Goal: Task Accomplishment & Management: Complete application form

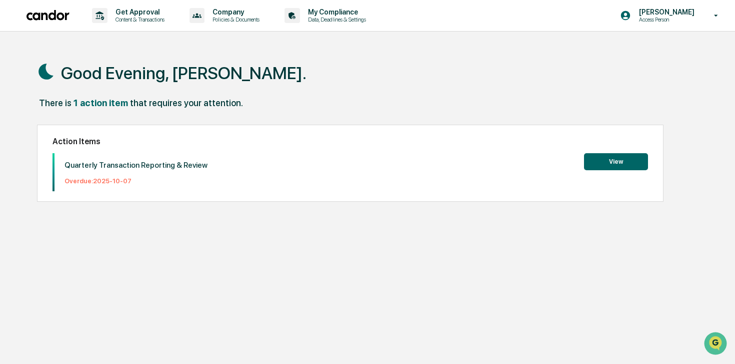
click at [636, 161] on button "View" at bounding box center [616, 161] width 64 height 17
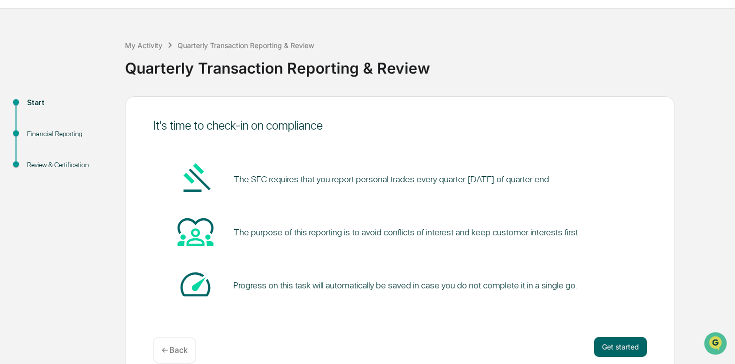
scroll to position [40, 0]
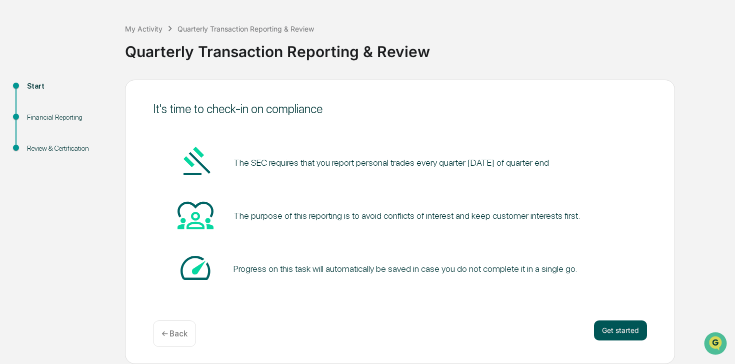
click at [628, 325] on button "Get started" at bounding box center [620, 330] width 53 height 20
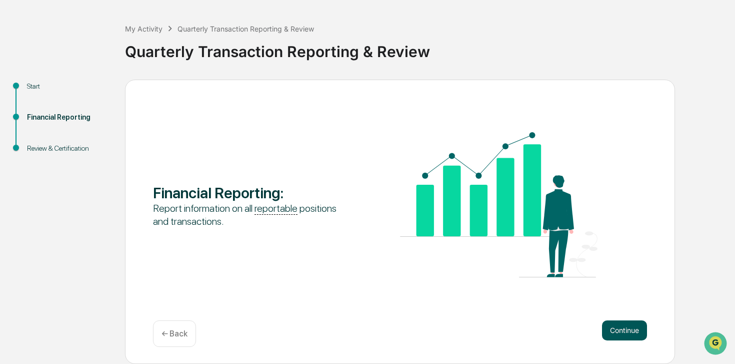
click at [639, 338] on button "Continue" at bounding box center [624, 330] width 45 height 20
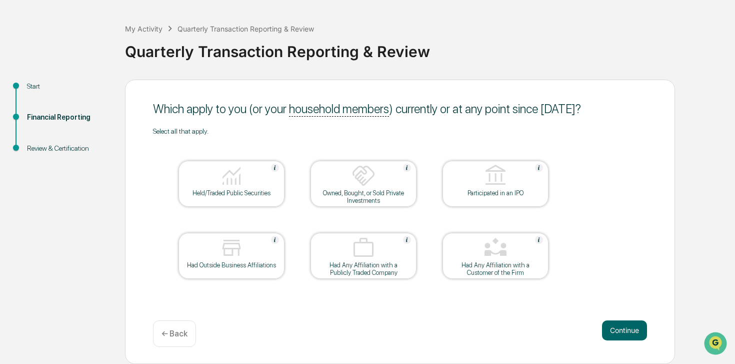
click at [252, 196] on div "Held/Traded Public Securities" at bounding box center [232, 193] width 90 height 8
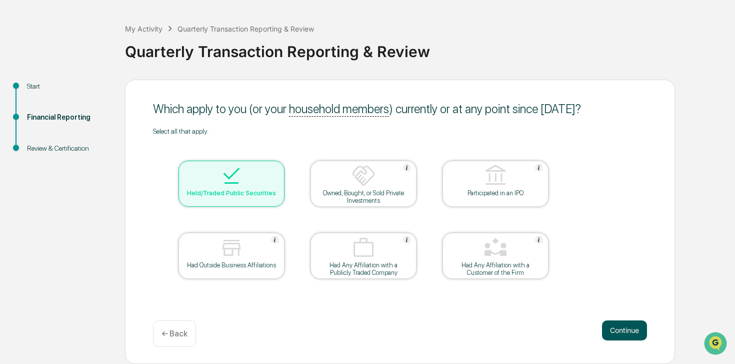
click at [610, 328] on button "Continue" at bounding box center [624, 330] width 45 height 20
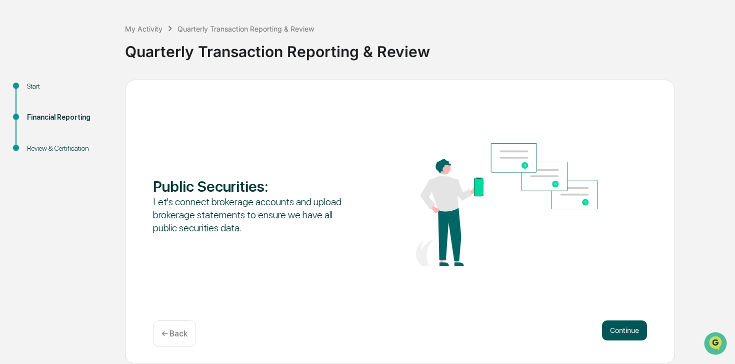
click at [624, 334] on button "Continue" at bounding box center [624, 330] width 45 height 20
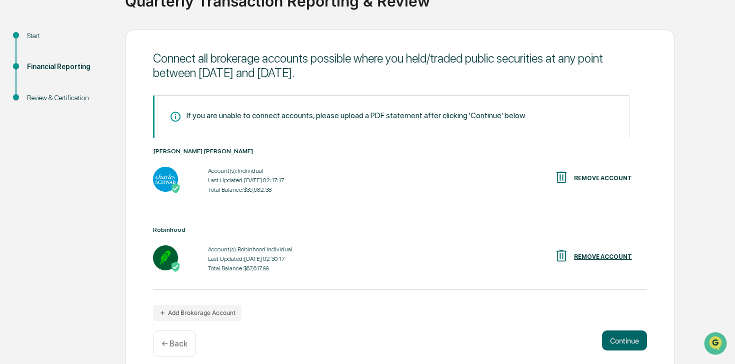
scroll to position [100, 0]
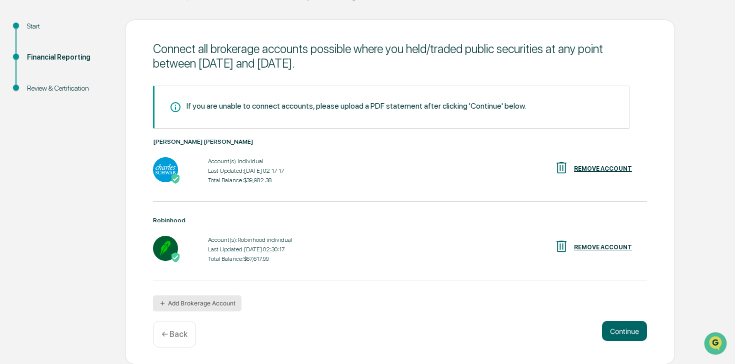
click at [233, 298] on button "Add Brokerage Account" at bounding box center [197, 303] width 89 height 16
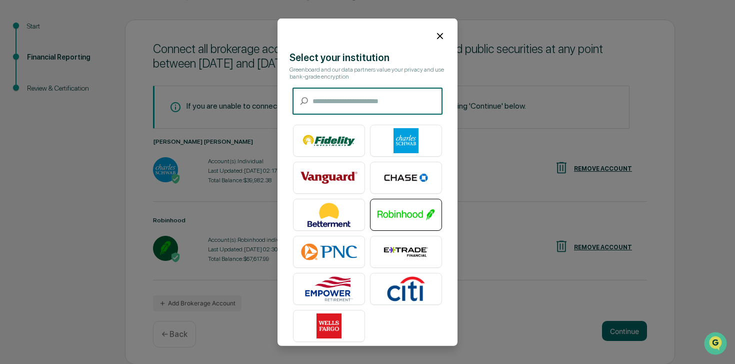
click at [411, 204] on img at bounding box center [406, 214] width 57 height 25
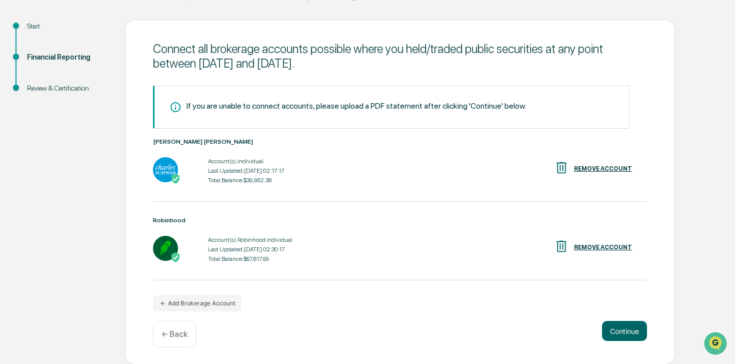
scroll to position [40, 0]
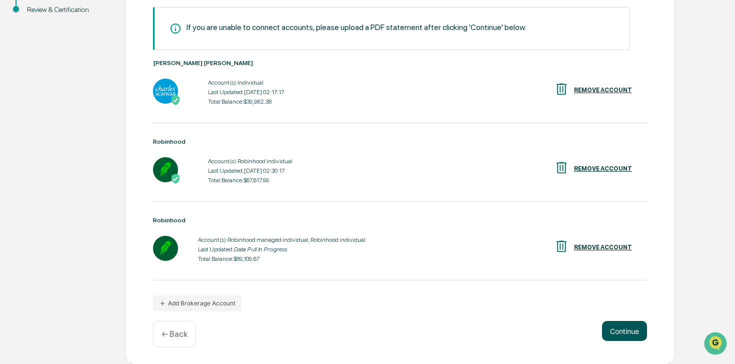
click at [631, 325] on button "Continue" at bounding box center [624, 331] width 45 height 20
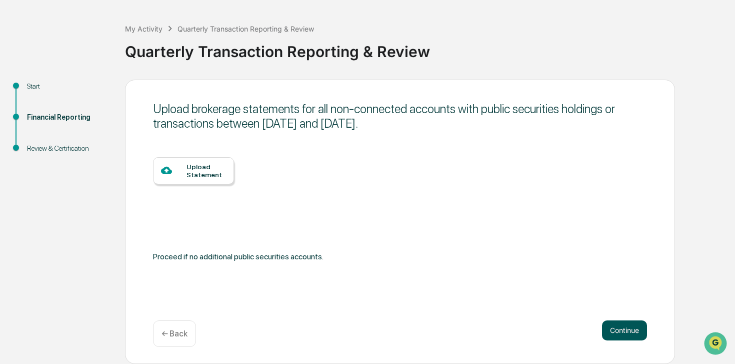
click at [611, 325] on button "Continue" at bounding box center [624, 330] width 45 height 20
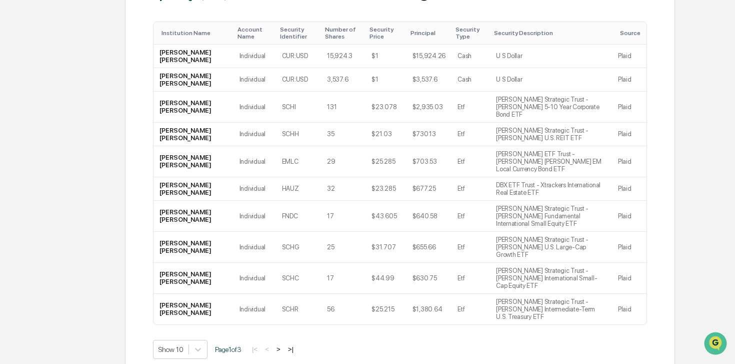
scroll to position [265, 0]
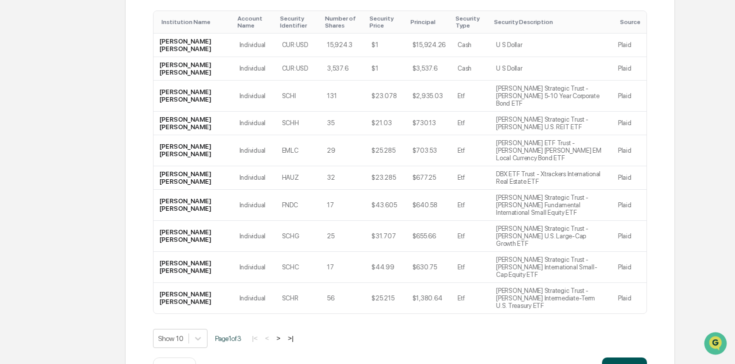
click at [627, 357] on button "Continue" at bounding box center [624, 367] width 45 height 20
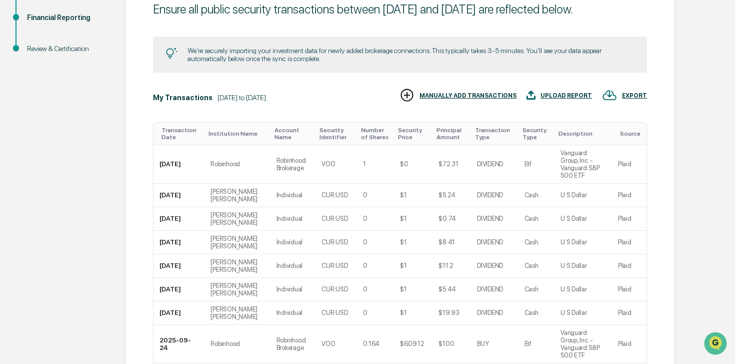
scroll to position [258, 0]
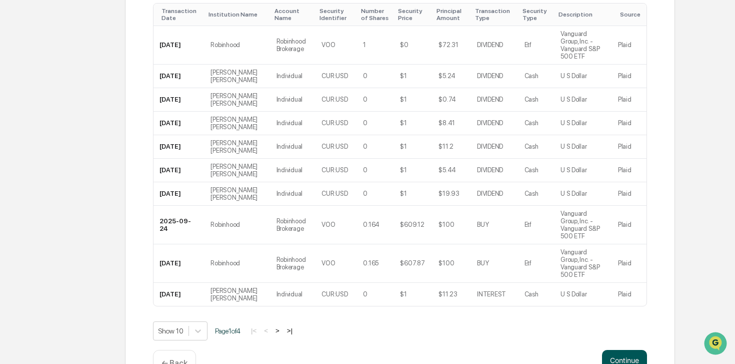
click at [629, 350] on button "Continue" at bounding box center [624, 360] width 45 height 20
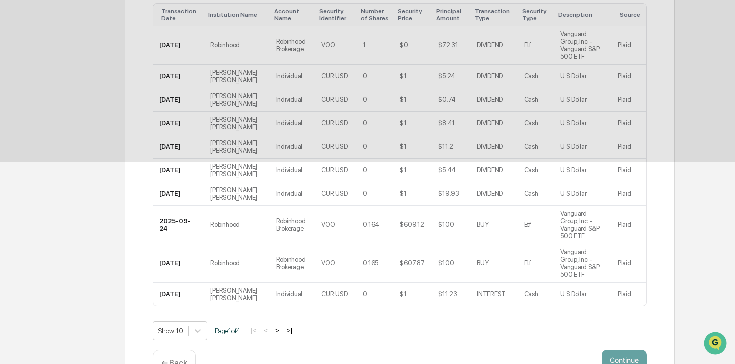
scroll to position [71, 0]
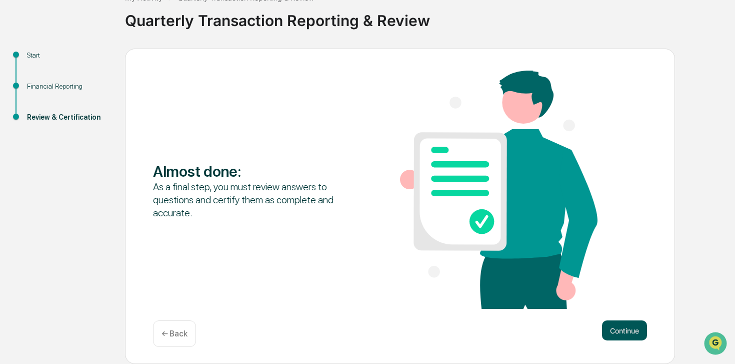
click at [628, 331] on button "Continue" at bounding box center [624, 330] width 45 height 20
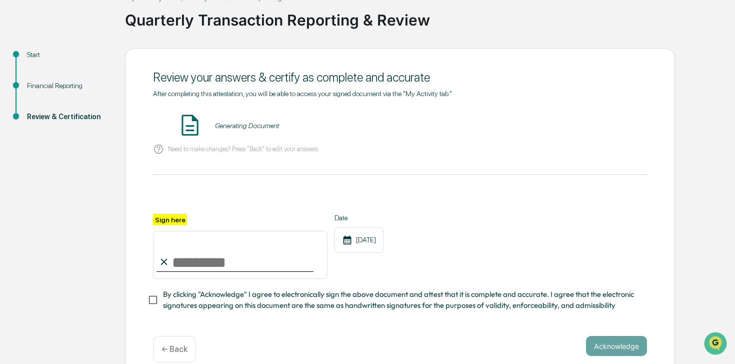
scroll to position [86, 0]
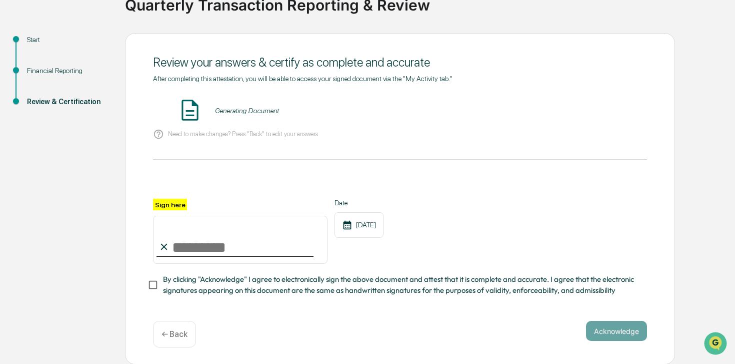
click at [208, 242] on input "Sign here" at bounding box center [240, 240] width 175 height 48
type input "**********"
click at [355, 275] on span "By clicking "Acknowledge" I agree to electronically sign the above document and…" at bounding box center [401, 285] width 476 height 23
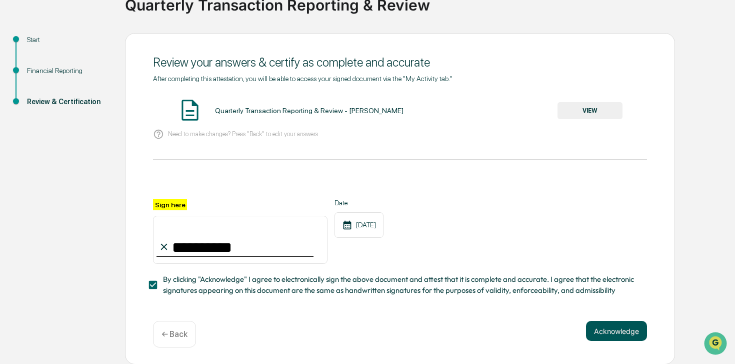
click at [612, 330] on button "Acknowledge" at bounding box center [616, 331] width 61 height 20
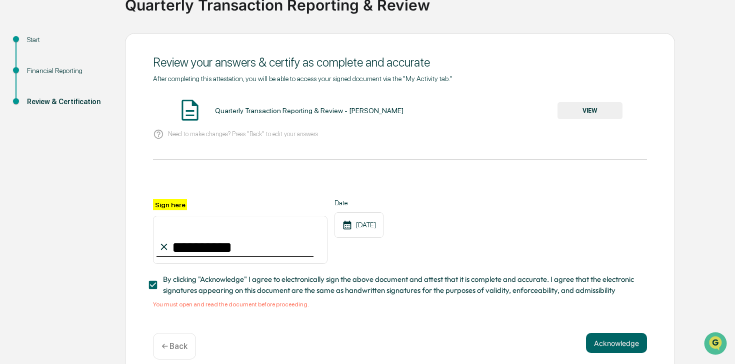
scroll to position [98, 0]
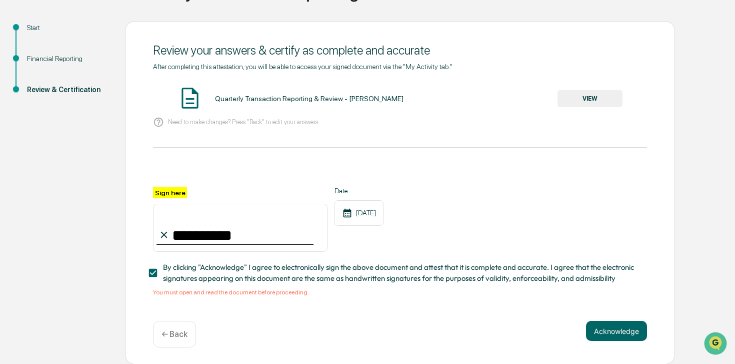
click at [589, 103] on button "VIEW" at bounding box center [590, 98] width 65 height 17
